Goal: Task Accomplishment & Management: Manage account settings

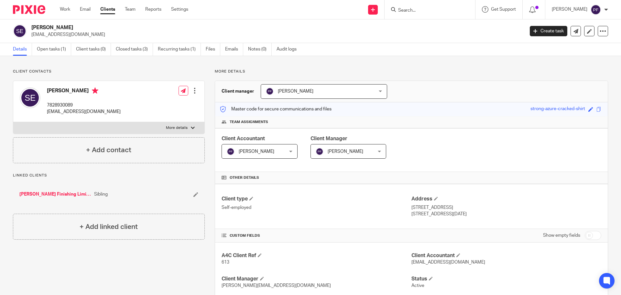
scroll to position [65, 0]
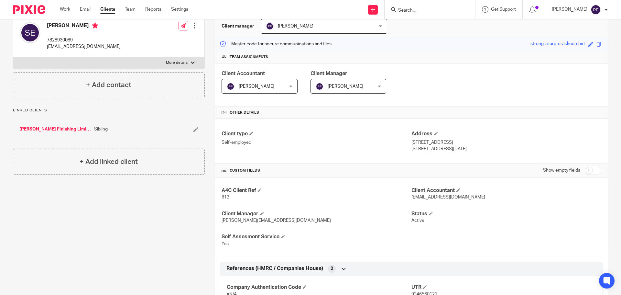
click at [407, 12] on input "Search" at bounding box center [427, 11] width 58 height 6
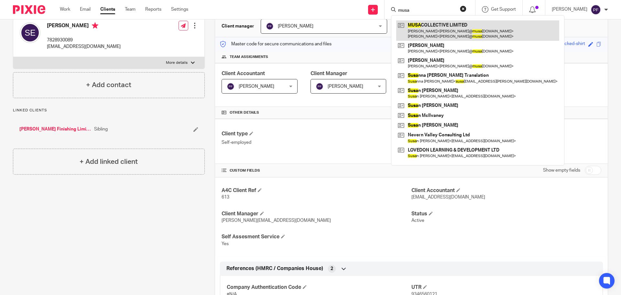
type input "musa"
click at [419, 25] on link at bounding box center [477, 30] width 163 height 20
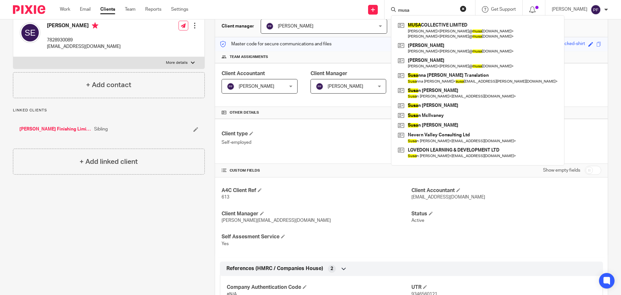
scroll to position [0, 0]
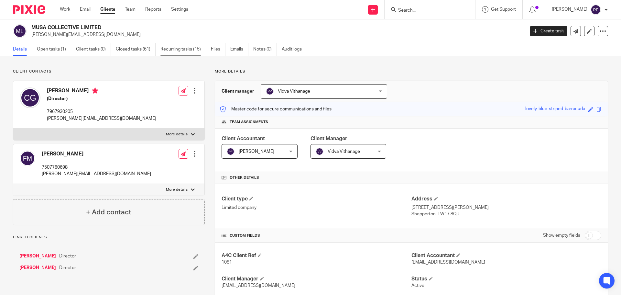
click at [179, 50] on link "Recurring tasks (15)" at bounding box center [183, 49] width 46 height 13
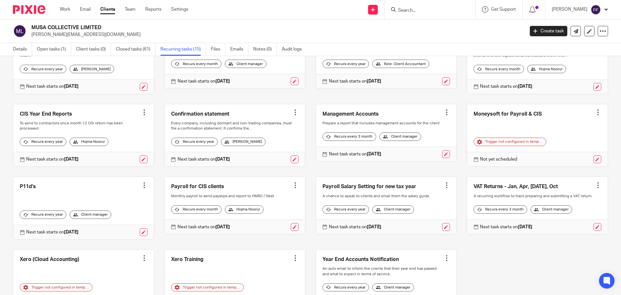
scroll to position [63, 0]
click at [444, 115] on div at bounding box center [447, 111] width 6 height 6
click at [410, 157] on span "Cancel schedule" at bounding box center [416, 158] width 34 height 5
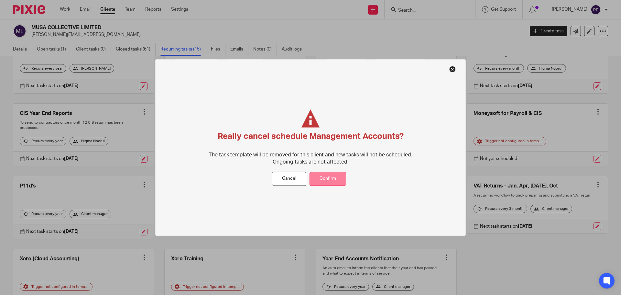
click at [323, 175] on button "Confirm" at bounding box center [328, 179] width 37 height 14
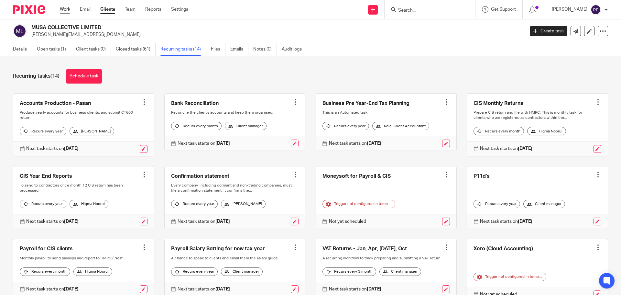
click at [65, 9] on link "Work" at bounding box center [65, 9] width 10 height 6
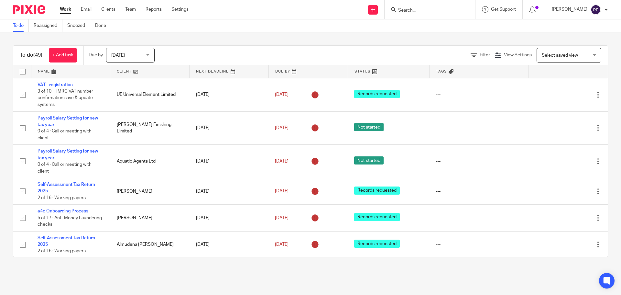
click at [429, 9] on input "Search" at bounding box center [427, 11] width 58 height 6
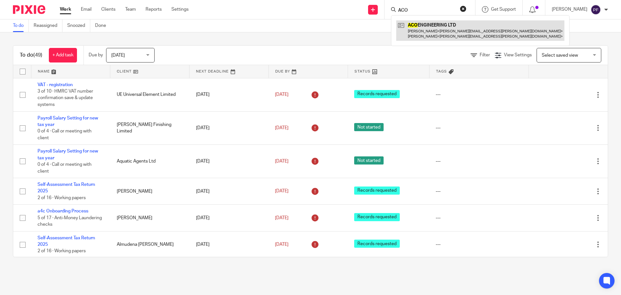
type input "ACO"
click at [428, 30] on link at bounding box center [480, 30] width 168 height 20
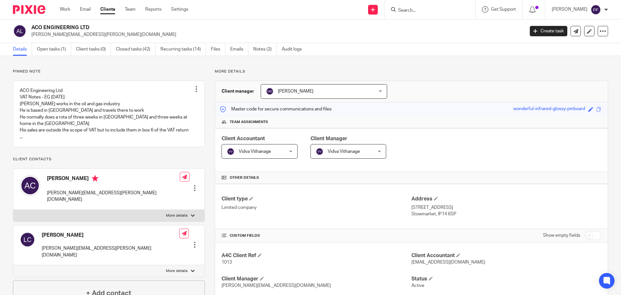
scroll to position [100, 0]
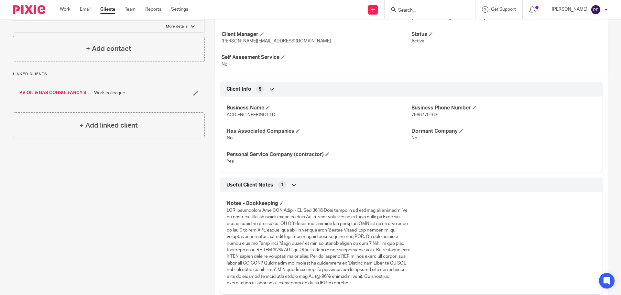
click at [97, 176] on div "Pinned note ACO Engineering Ltd VAT Notes - EG Oct 2022 Adam works in the oil a…" at bounding box center [104, 262] width 202 height 874
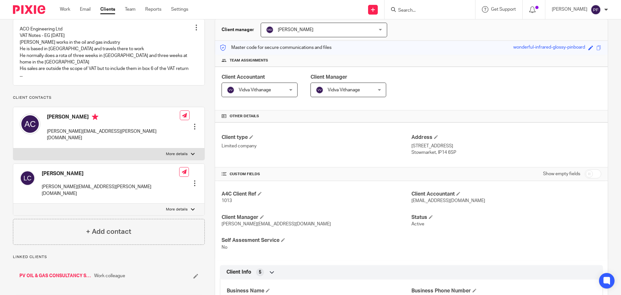
scroll to position [0, 0]
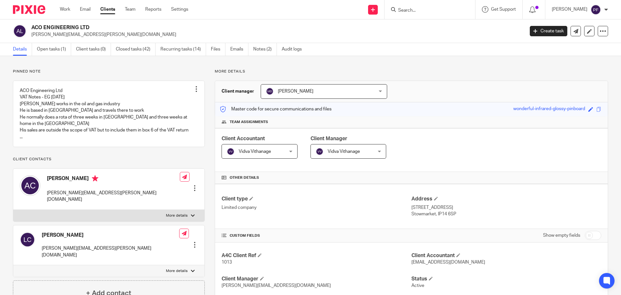
click at [412, 11] on input "Search" at bounding box center [427, 11] width 58 height 6
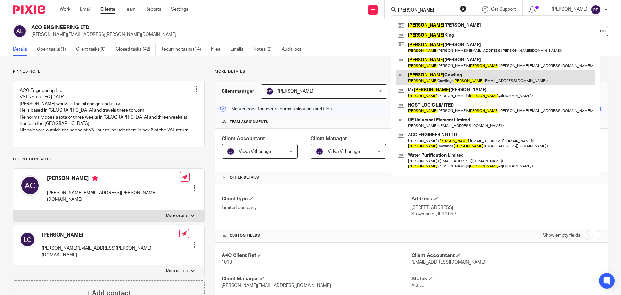
type input "ADAM"
click at [447, 73] on link at bounding box center [495, 77] width 199 height 15
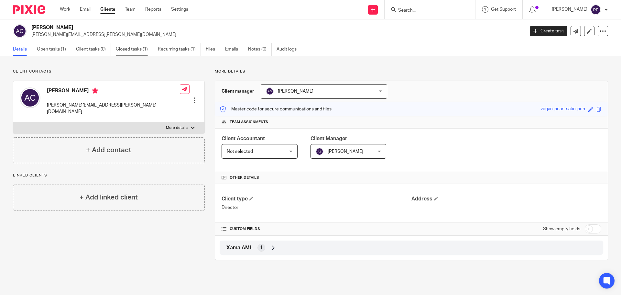
click at [130, 49] on link "Closed tasks (1)" at bounding box center [134, 49] width 37 height 13
